Goal: Navigation & Orientation: Find specific page/section

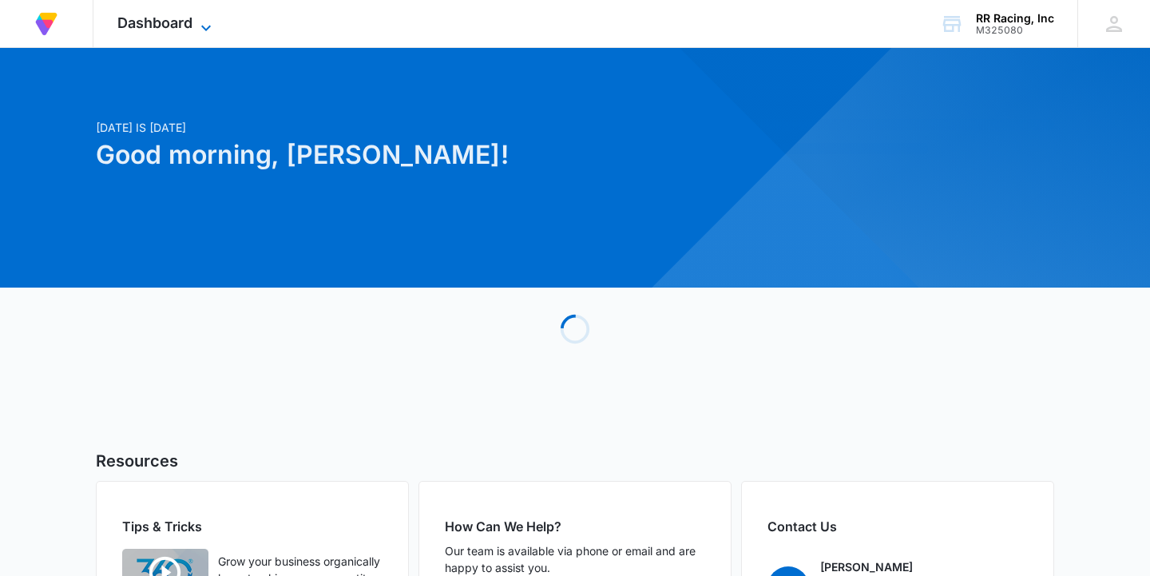
click at [173, 24] on span "Dashboard" at bounding box center [154, 22] width 75 height 17
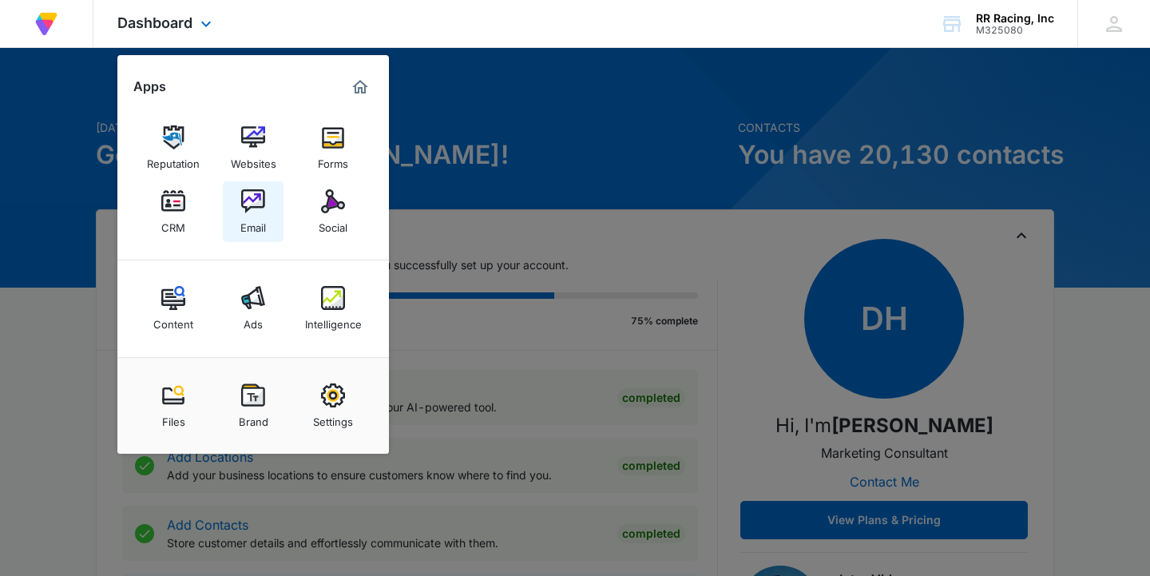
click at [262, 209] on img at bounding box center [253, 201] width 24 height 24
